Goal: Find specific page/section: Find specific page/section

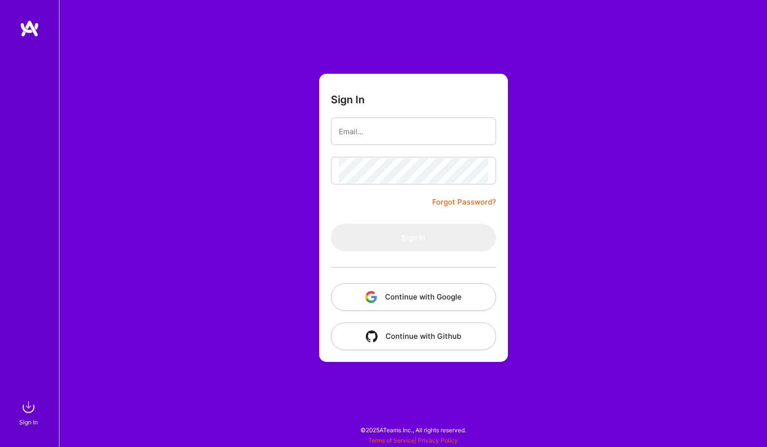
click at [400, 298] on button "Continue with Google" at bounding box center [413, 297] width 165 height 28
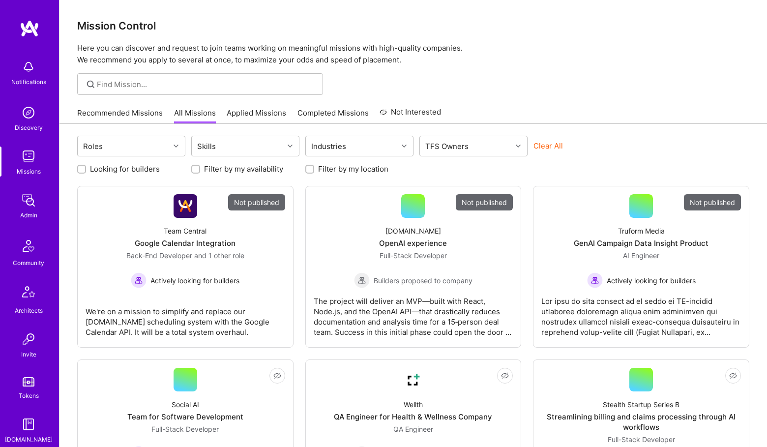
scroll to position [180, 0]
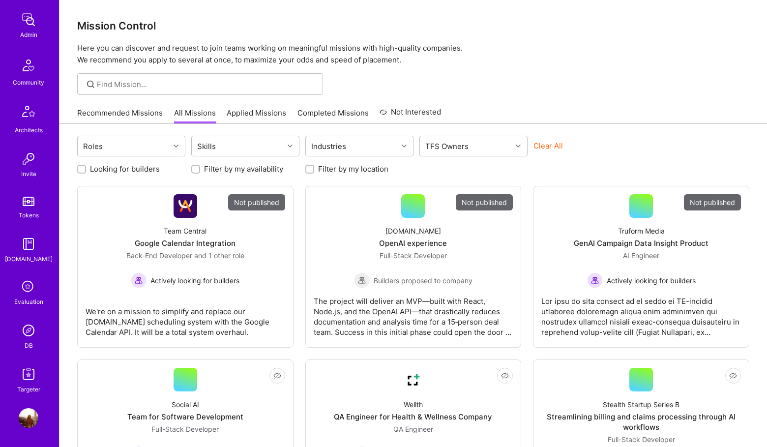
click at [30, 330] on img at bounding box center [29, 330] width 20 height 20
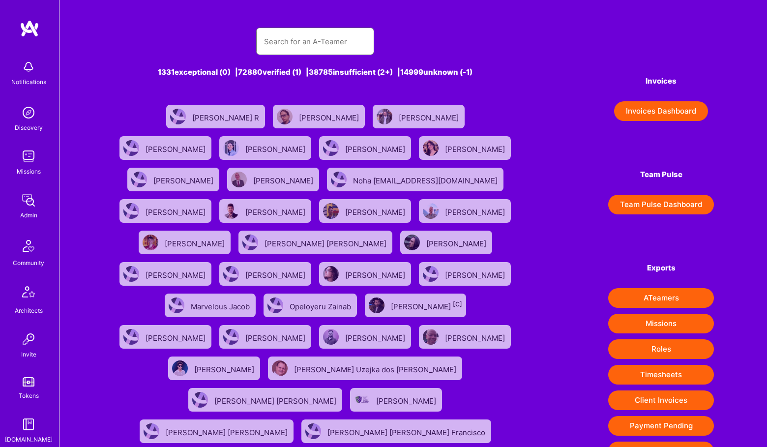
click at [306, 49] on input "text" at bounding box center [315, 41] width 102 height 25
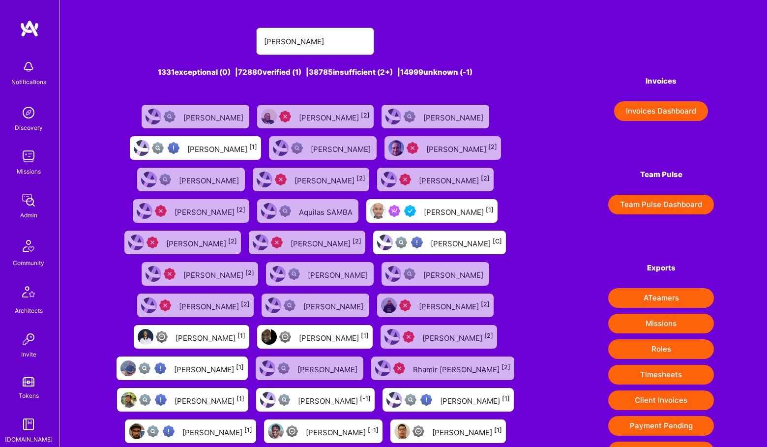
type input "[PERSON_NAME]"
click at [456, 213] on div "[PERSON_NAME] [1]" at bounding box center [459, 210] width 70 height 13
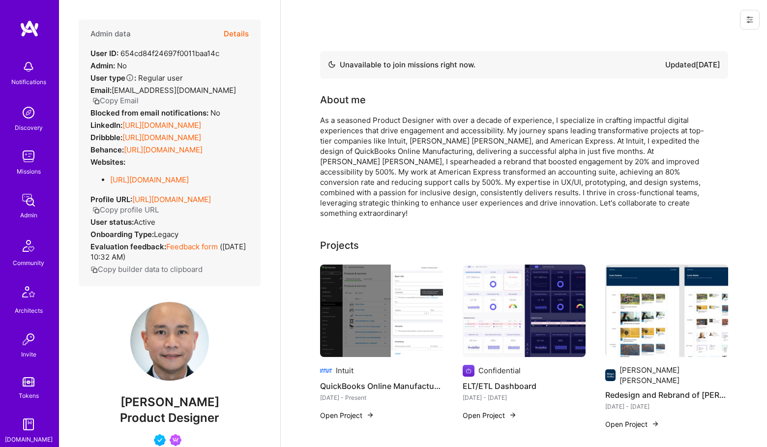
click at [248, 33] on button "Details" at bounding box center [236, 34] width 25 height 28
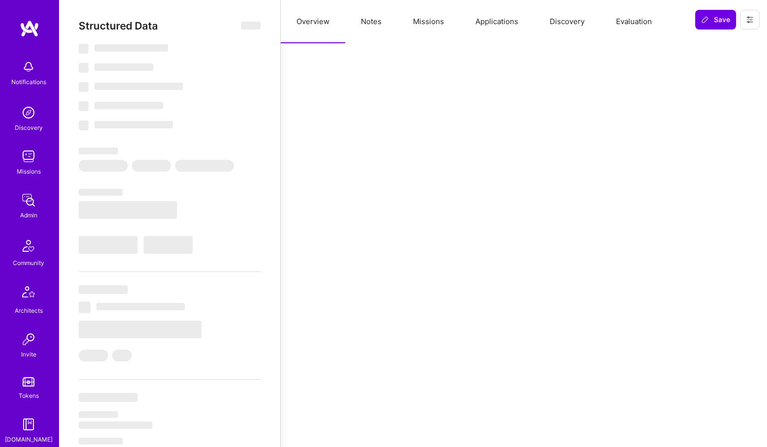
select select "Not Available"
select select "1 Month"
select select "4"
select select "7"
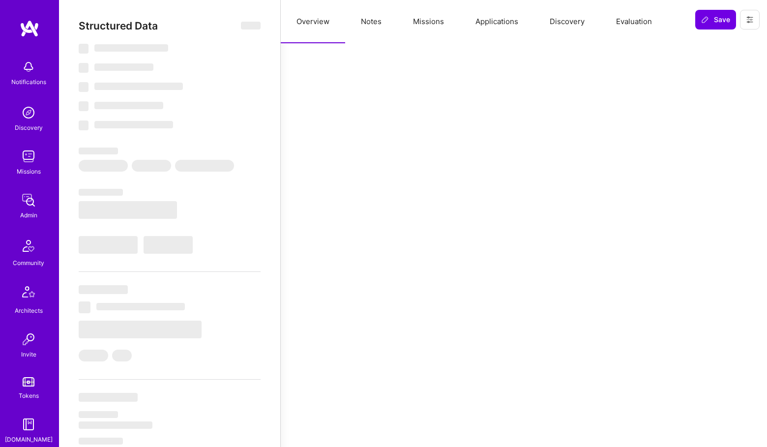
select select "7"
select select "US"
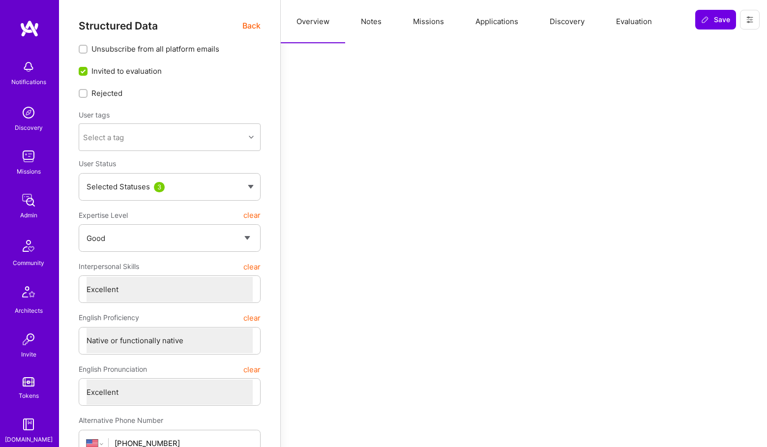
click at [433, 23] on button "Missions" at bounding box center [428, 21] width 62 height 43
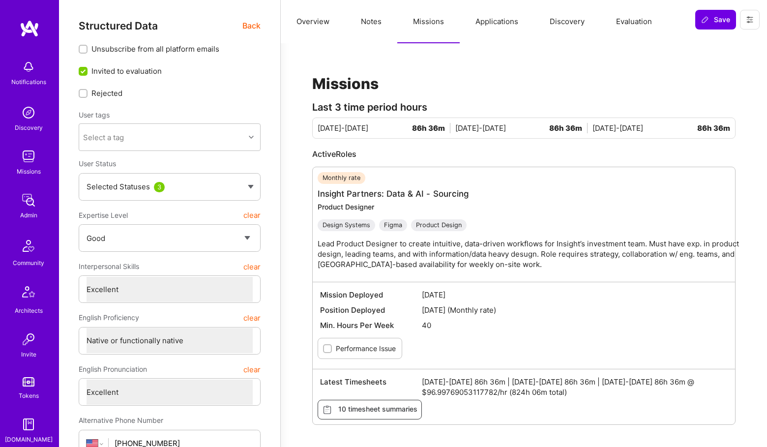
click at [397, 185] on div "Monthly rate Insight Partners: Data & AI - Sourcing Product Designer Design Sys…" at bounding box center [528, 224] width 422 height 105
click at [397, 191] on link "Insight Partners: Data & AI - Sourcing" at bounding box center [392, 194] width 151 height 10
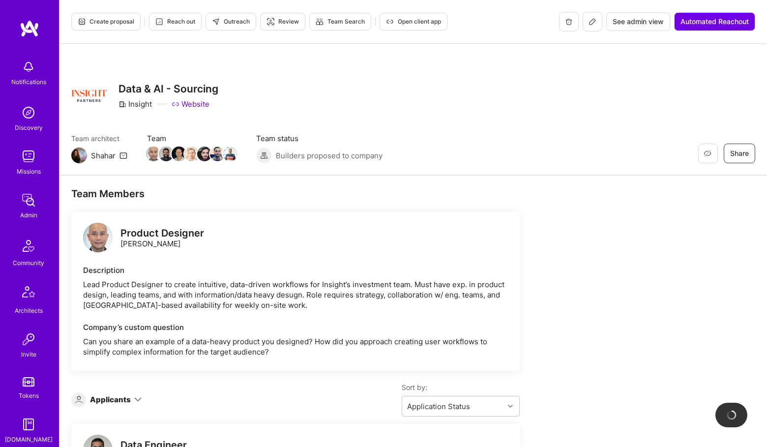
click at [639, 26] on span "See admin view" at bounding box center [637, 22] width 51 height 10
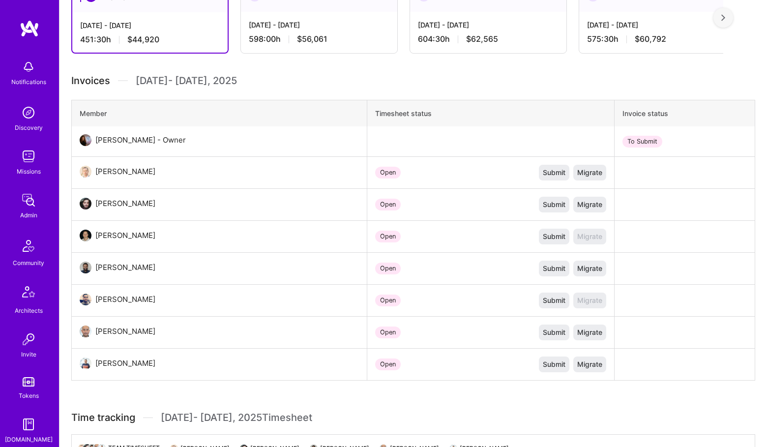
scroll to position [419, 0]
